Goal: Task Accomplishment & Management: Use online tool/utility

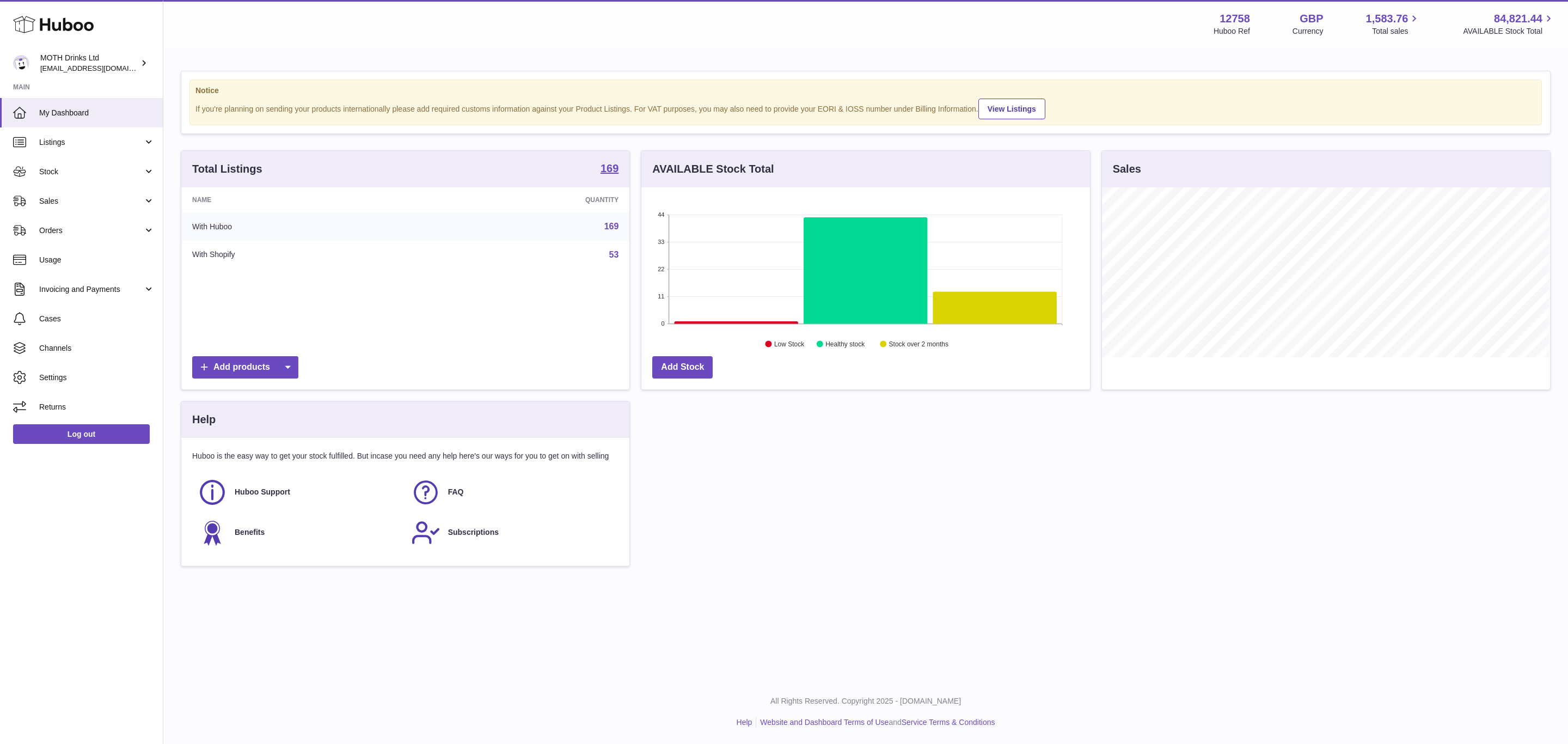
scroll to position [170, 447]
click at [100, 221] on link "Orders" at bounding box center [81, 230] width 162 height 29
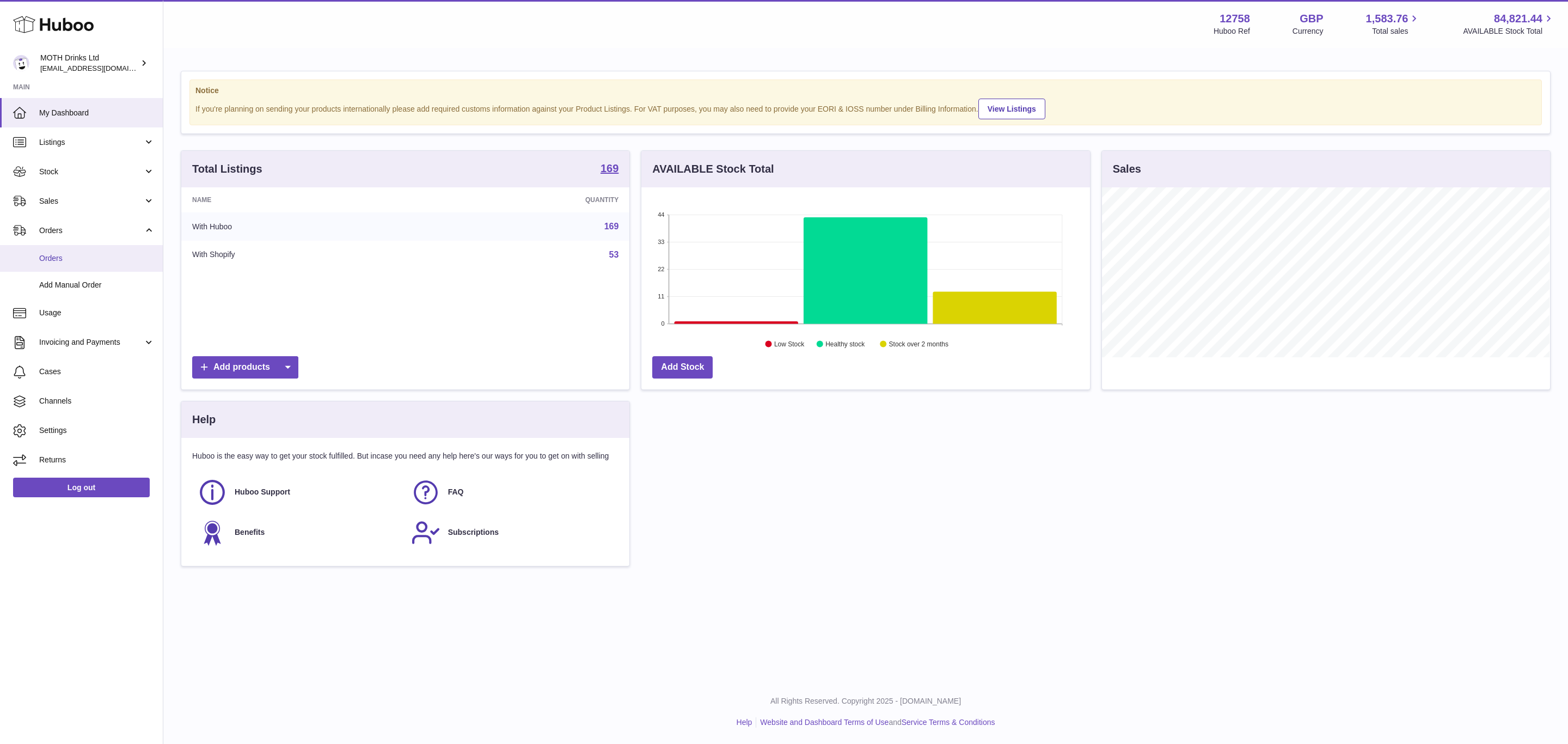
click at [98, 258] on span "Orders" at bounding box center [97, 259] width 115 height 10
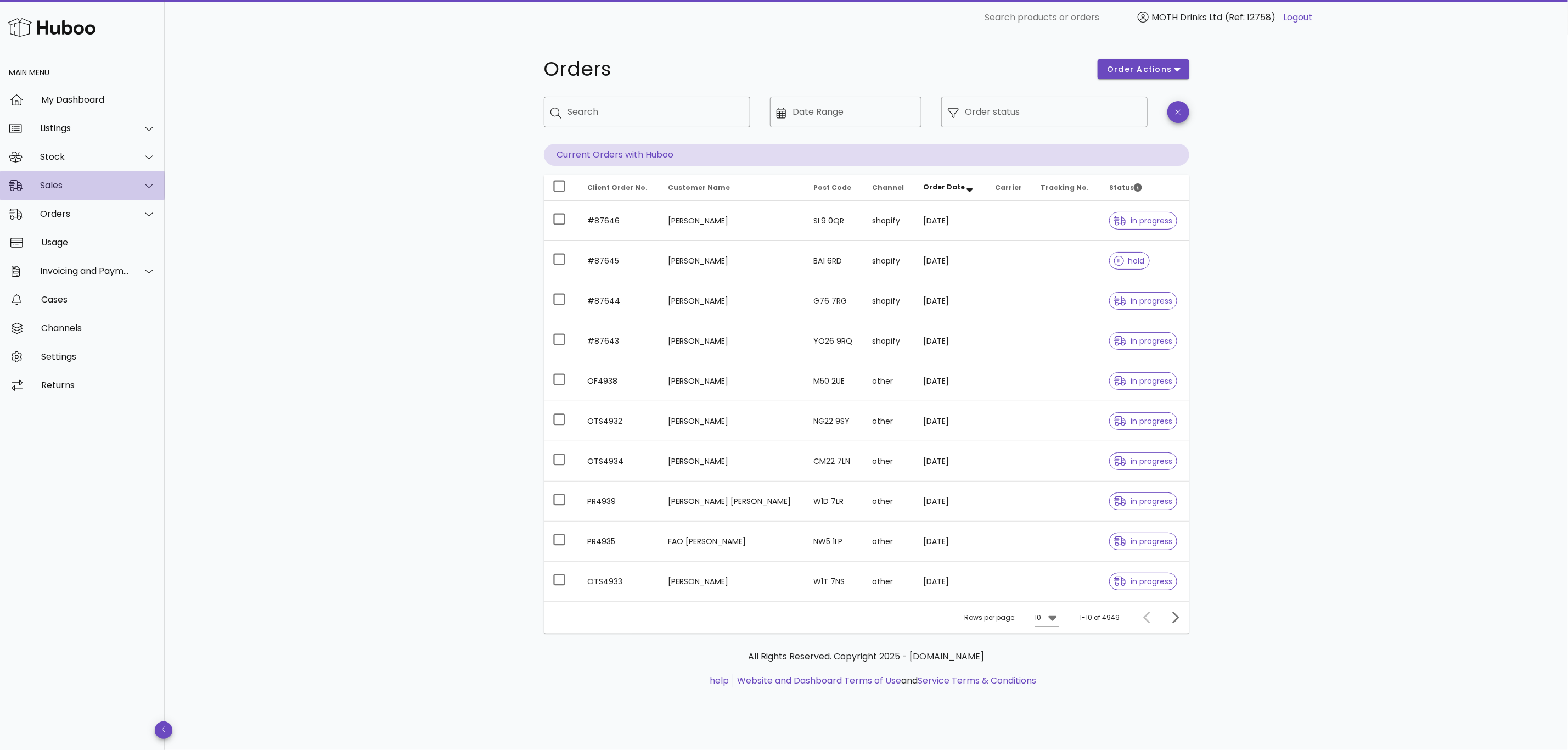
click at [73, 181] on div "Sales" at bounding box center [85, 185] width 90 height 10
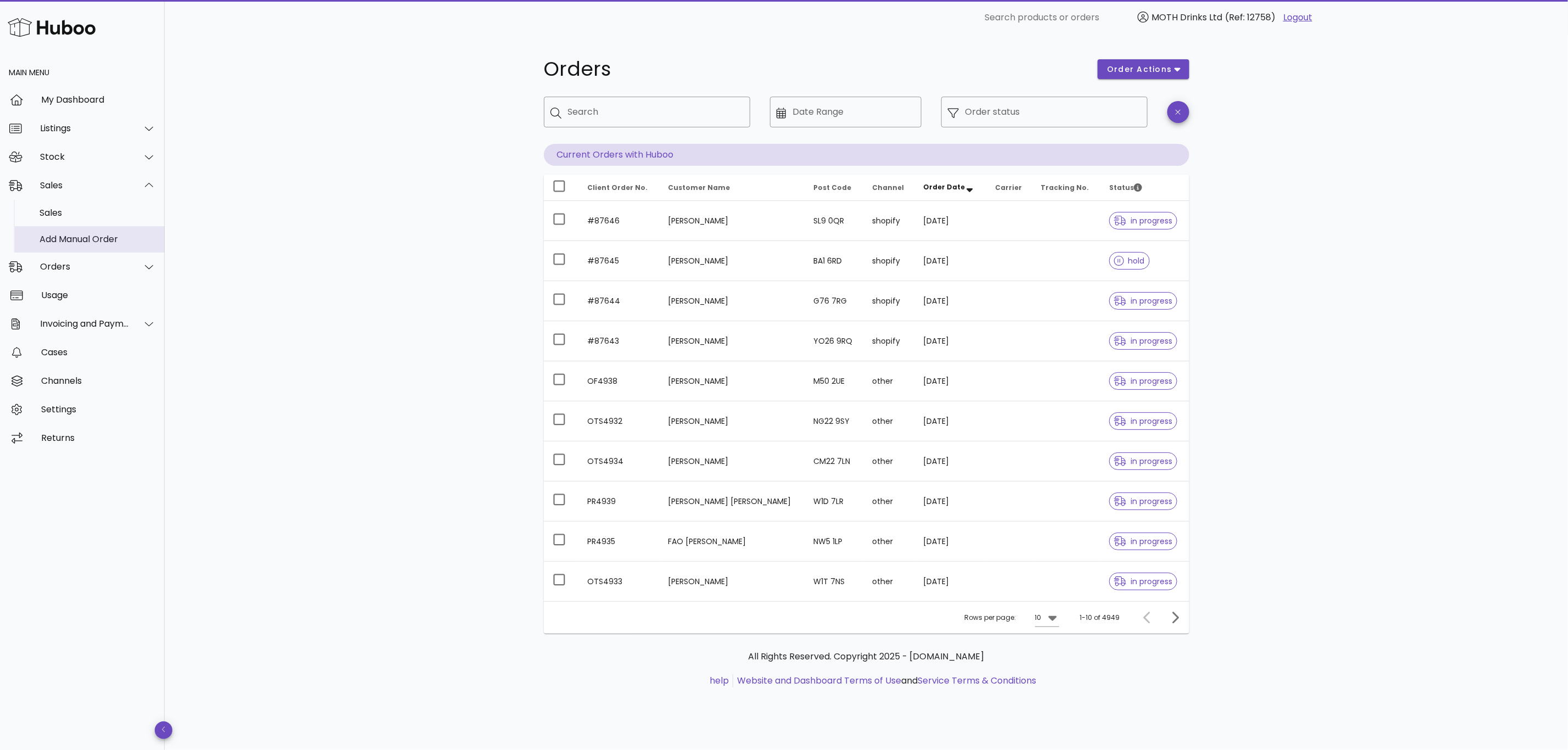
click at [91, 231] on div "Add Manual Order" at bounding box center [98, 239] width 116 height 24
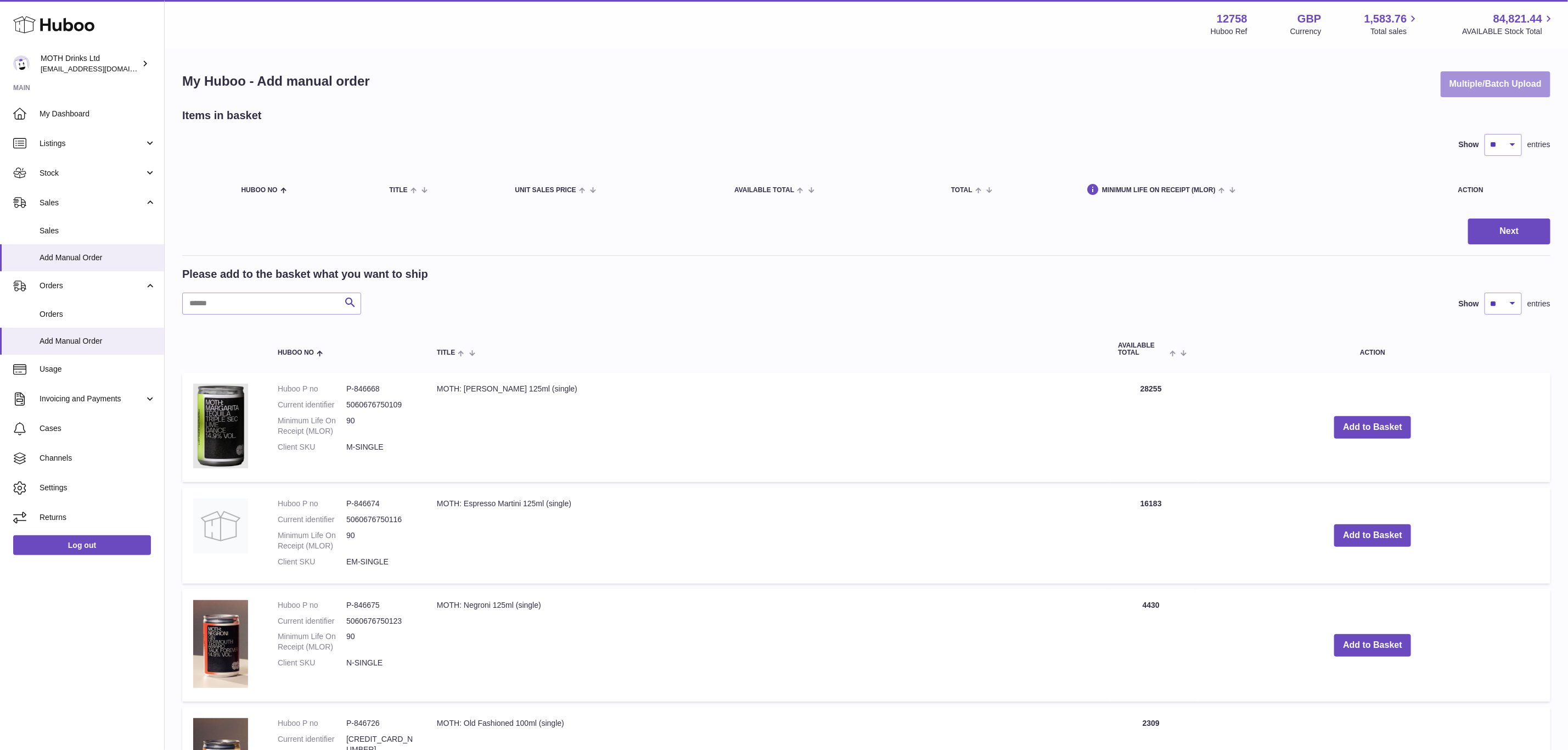
click at [1520, 86] on button "Multiple/Batch Upload" at bounding box center [1495, 84] width 109 height 26
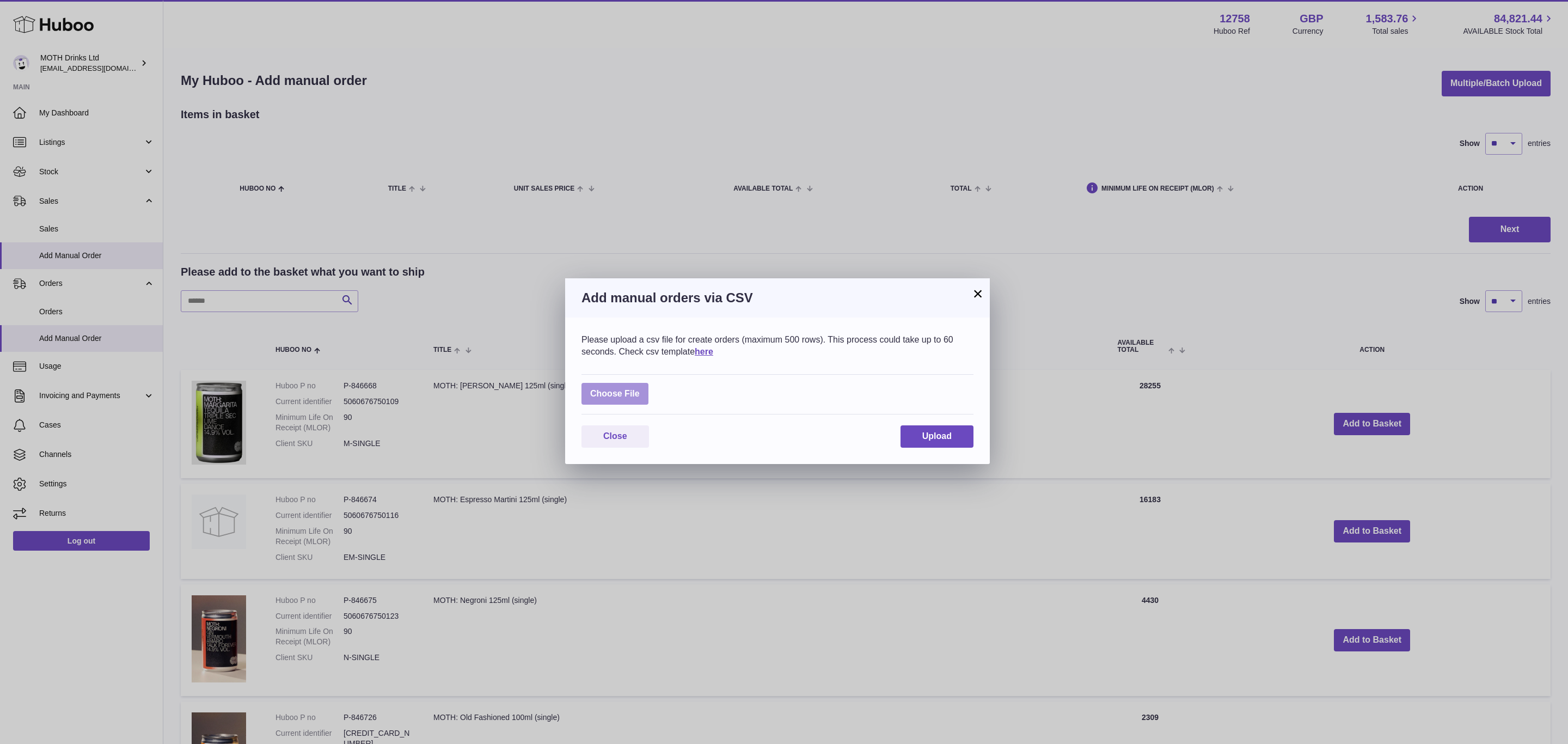
click at [588, 396] on label at bounding box center [615, 393] width 67 height 23
click at [639, 389] on input "file" at bounding box center [639, 388] width 1 height 1
type input "**********"
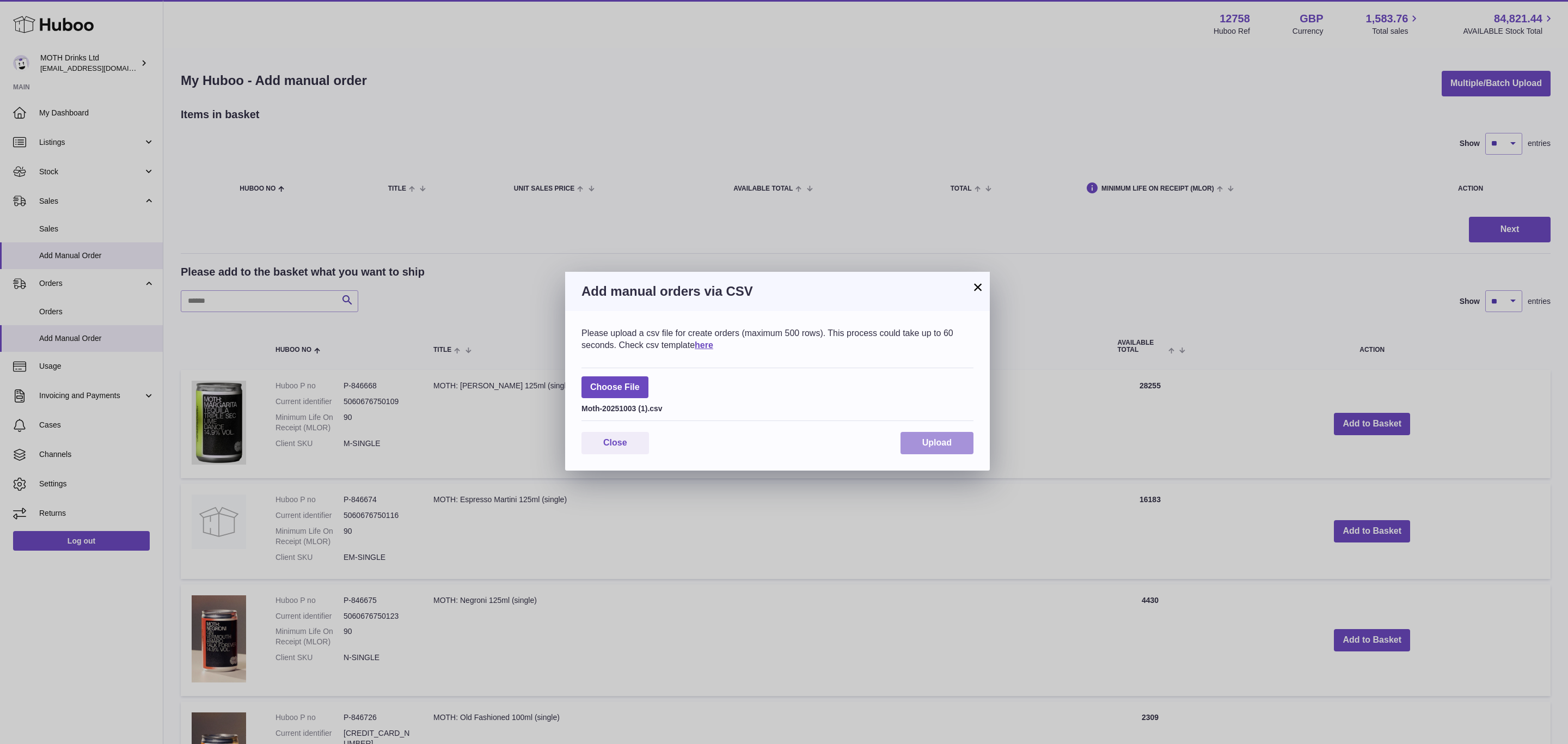
click at [956, 443] on button "Upload" at bounding box center [937, 443] width 73 height 23
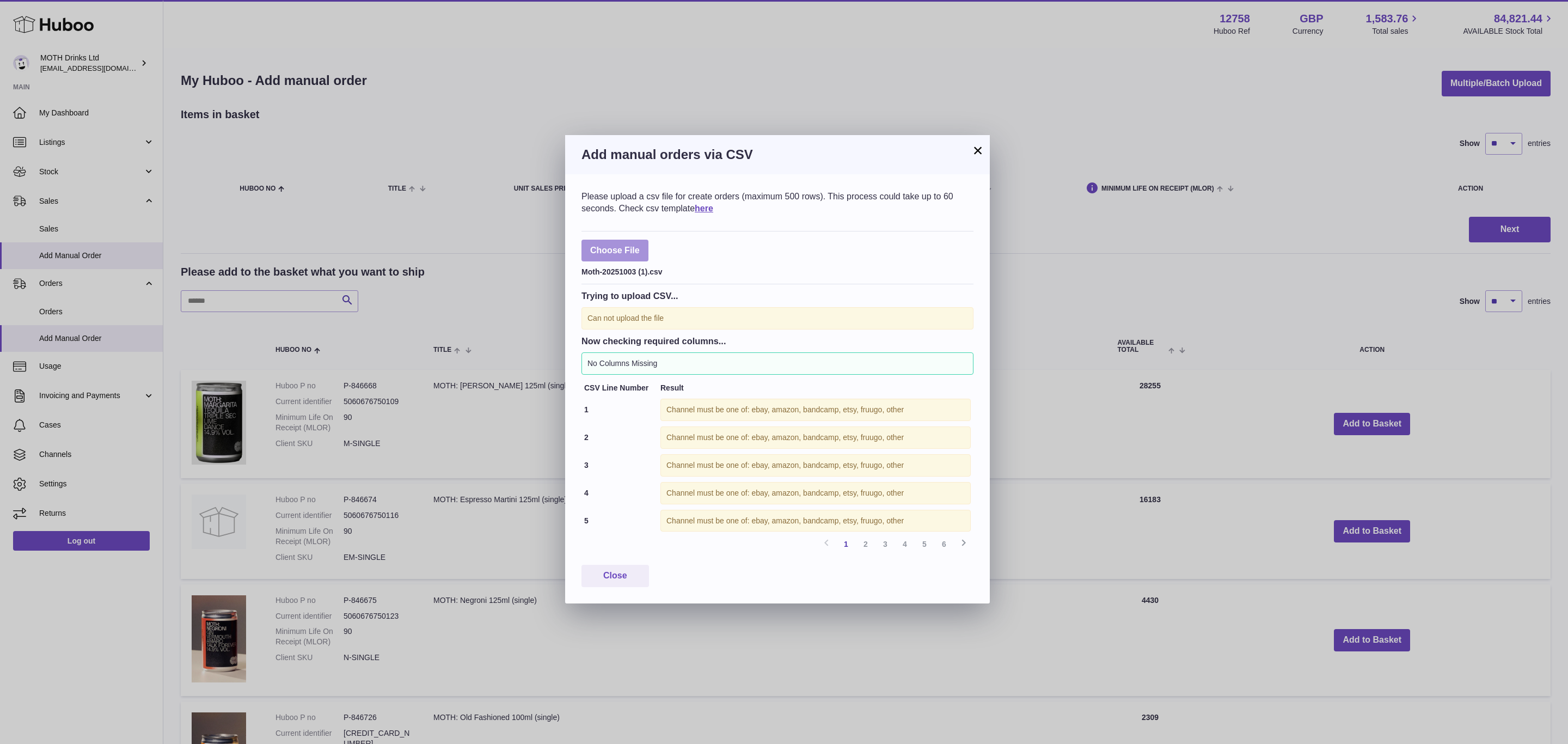
drag, startPoint x: 620, startPoint y: 236, endPoint x: 621, endPoint y: 243, distance: 7.1
click at [620, 236] on div "Choose File Moth-20251003 (1).csv" at bounding box center [777, 258] width 392 height 54
click at [621, 247] on label at bounding box center [615, 251] width 67 height 23
click at [639, 246] on input "file" at bounding box center [639, 245] width 1 height 1
type input "**********"
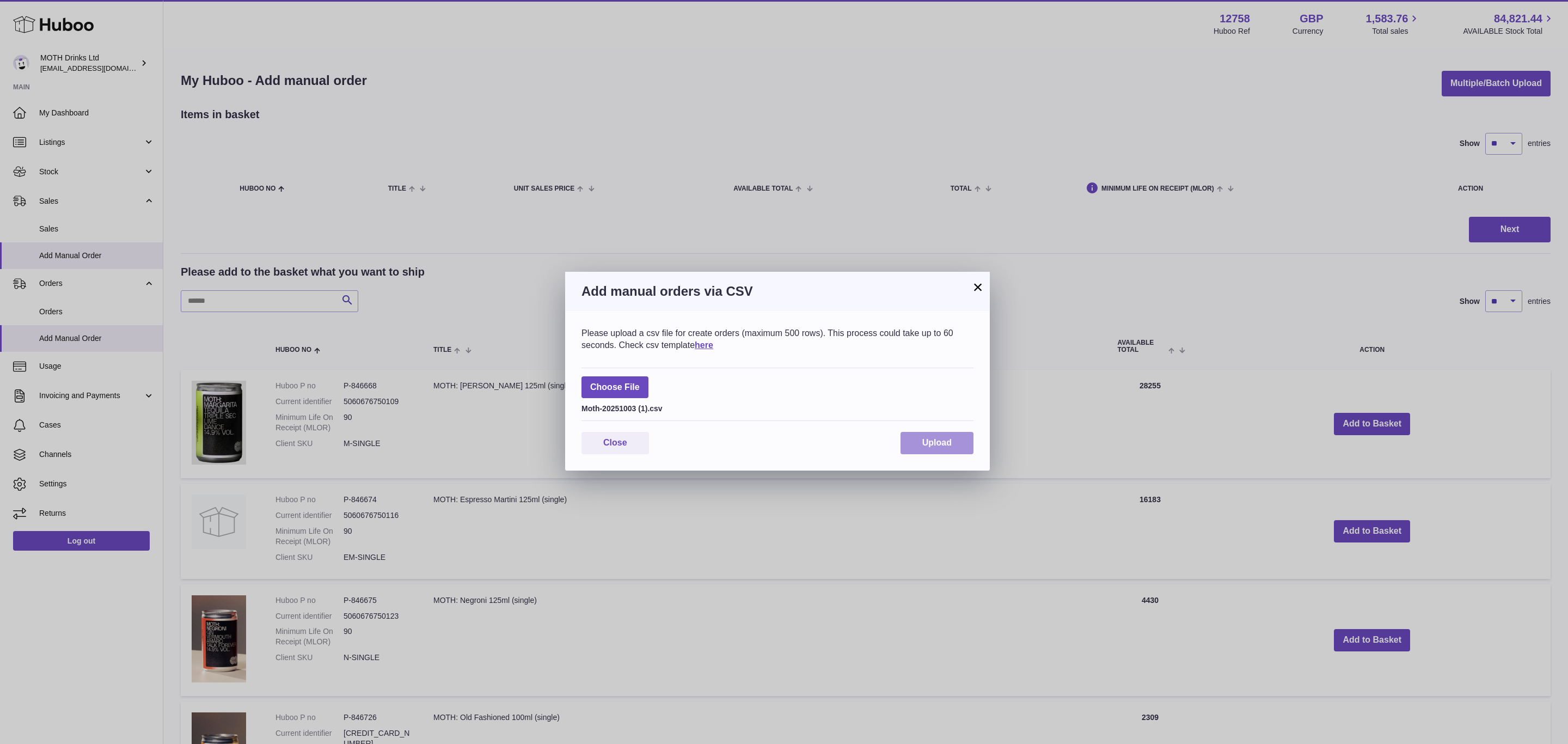
click at [939, 454] on button "Upload" at bounding box center [937, 443] width 73 height 23
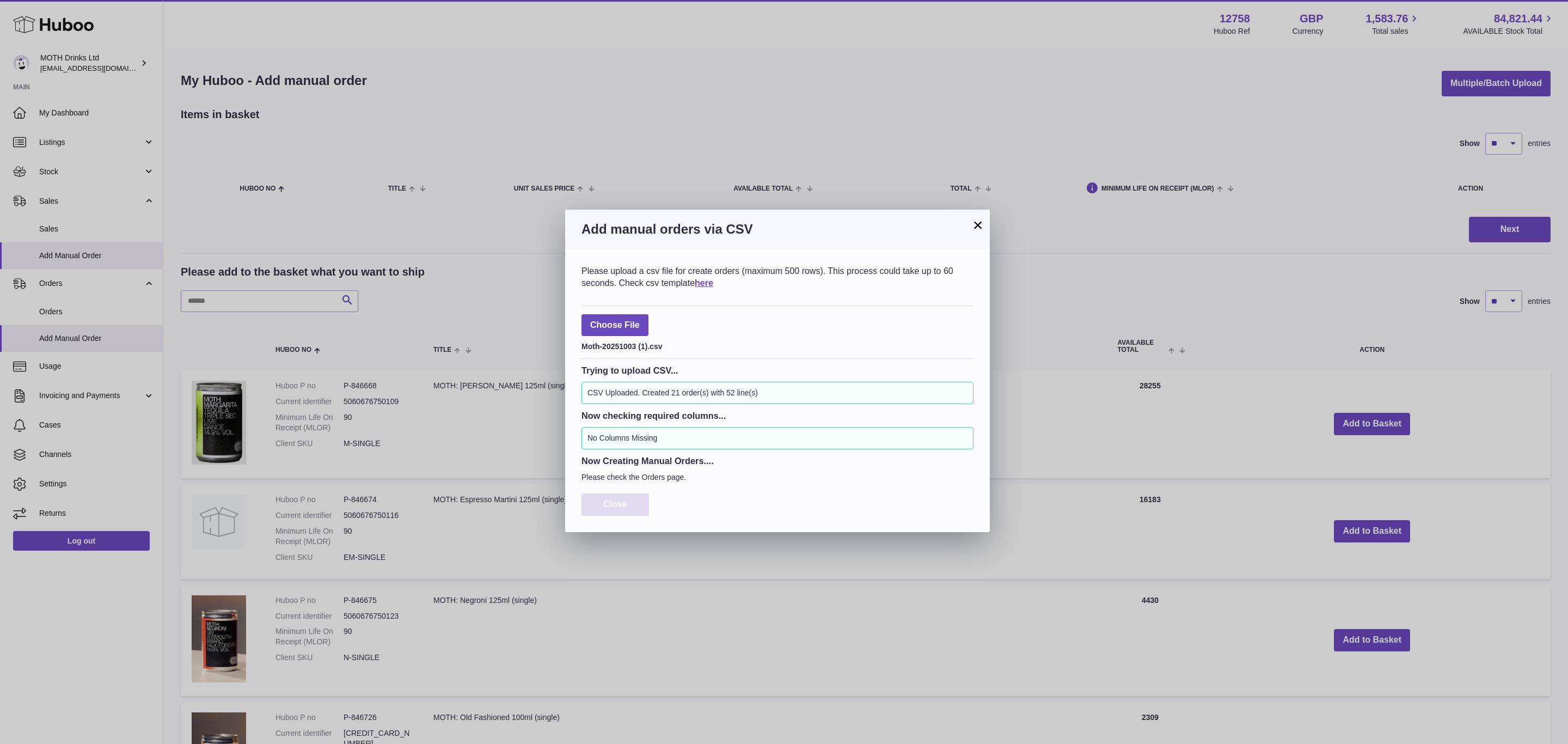
click at [612, 508] on span "Close" at bounding box center [615, 504] width 24 height 9
